Goal: Find specific page/section: Find specific page/section

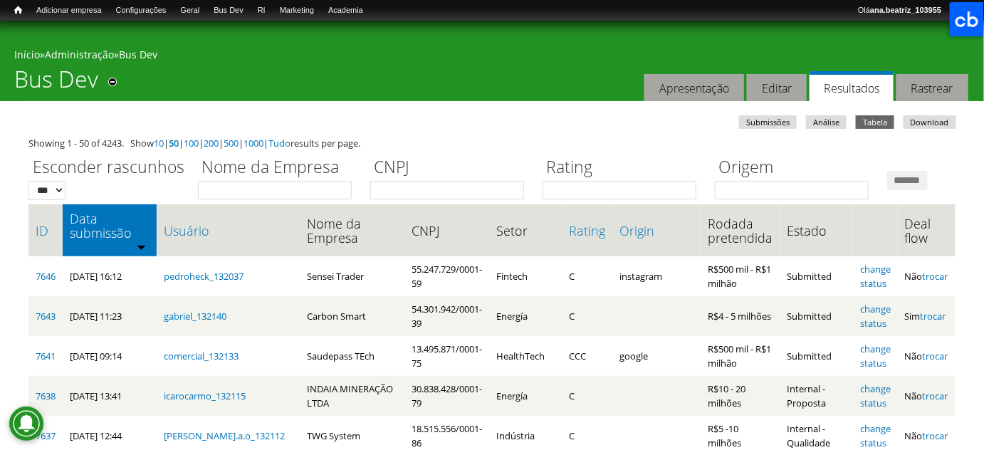
click at [598, 48] on div "Início » Administração » Bus Dev" at bounding box center [491, 57] width 955 height 18
click at [478, 89] on div "Você está aqui Início » Administração » Bus Dev Bus Dev Remover dos atalhos Aba…" at bounding box center [492, 61] width 984 height 80
click at [549, 57] on div "Início » Administração » Bus Dev" at bounding box center [491, 57] width 955 height 18
